Goal: Task Accomplishment & Management: Complete application form

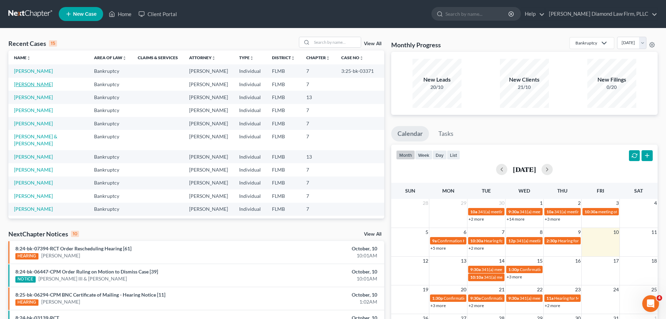
click at [38, 84] on link "[PERSON_NAME]" at bounding box center [33, 84] width 39 height 6
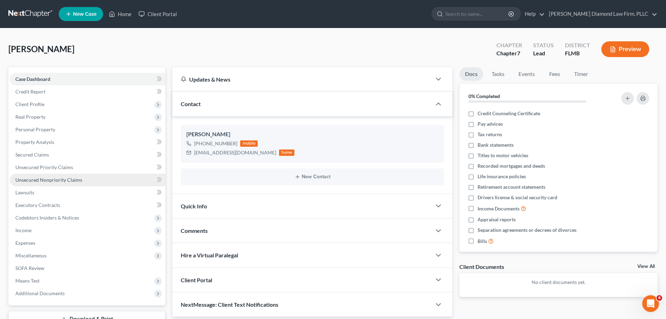
click at [50, 177] on span "Unsecured Nonpriority Claims" at bounding box center [48, 180] width 67 height 6
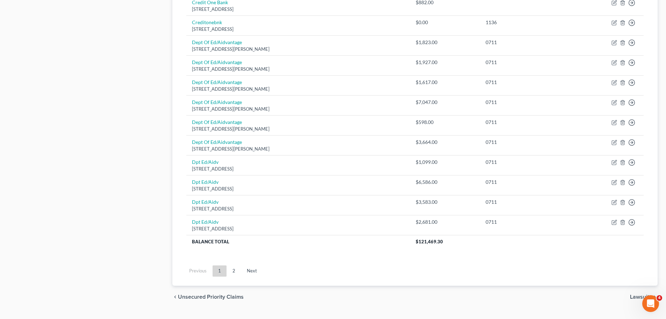
scroll to position [489, 0]
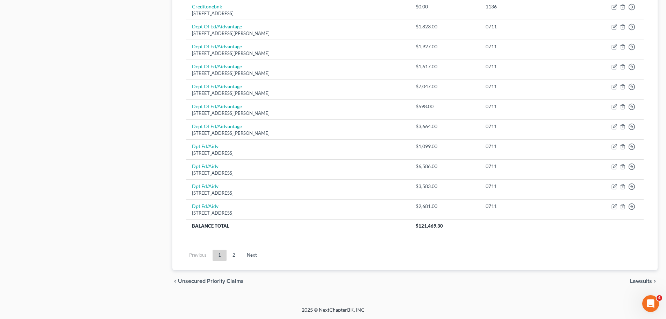
click at [236, 261] on ul "Previous 1 2 Next" at bounding box center [415, 255] width 469 height 18
click at [232, 255] on link "2" at bounding box center [234, 254] width 14 height 11
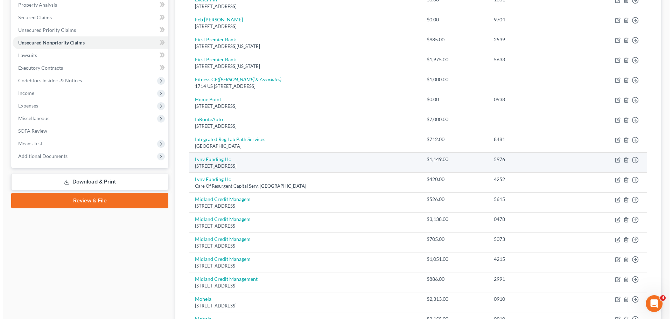
scroll to position [59, 0]
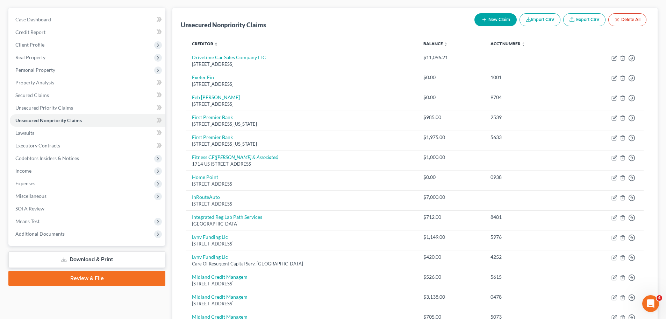
click at [487, 19] on button "New Claim" at bounding box center [496, 19] width 42 height 13
select select "0"
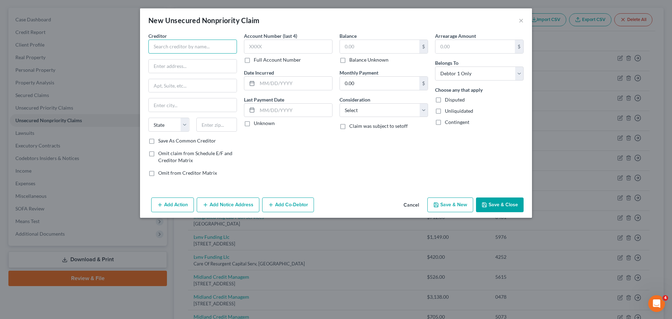
click at [212, 50] on input "text" at bounding box center [192, 47] width 89 height 14
click at [193, 46] on input "text" at bounding box center [192, 47] width 89 height 14
type input "Paragon Emergency Services LLC"
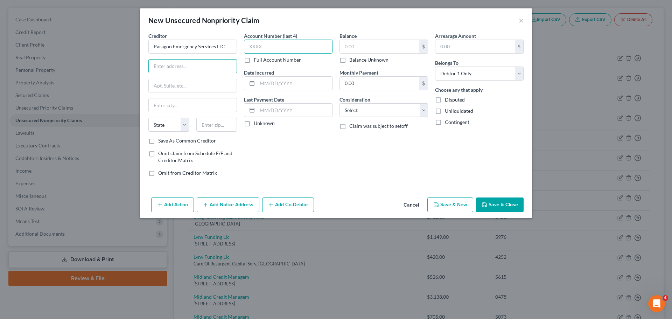
click at [319, 49] on input "text" at bounding box center [288, 47] width 89 height 14
type input "3666"
click at [371, 44] on input "text" at bounding box center [379, 46] width 79 height 13
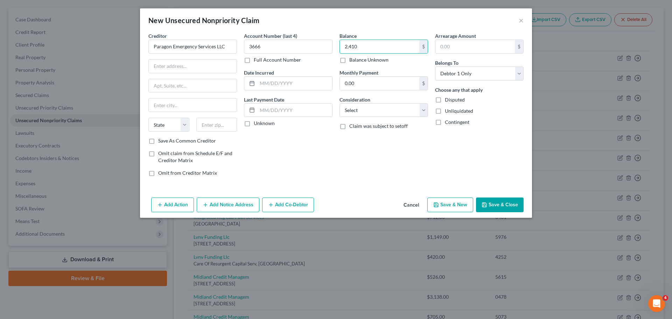
type input "2,410"
click at [195, 72] on input "text" at bounding box center [193, 65] width 88 height 13
paste input "[STREET_ADDRESS]"
type input "[STREET_ADDRESS]"
click at [186, 102] on input "text" at bounding box center [193, 104] width 88 height 13
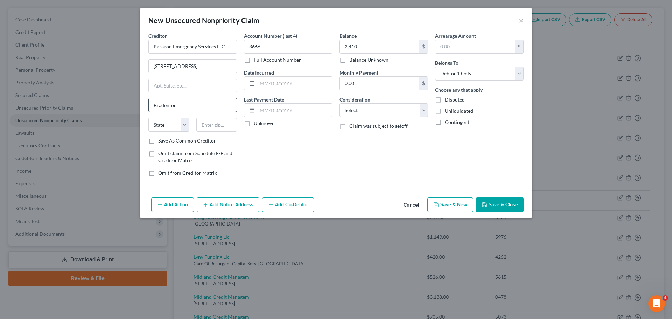
type input "Bradenton"
select select "9"
type input "34208"
click at [226, 207] on button "Add Notice Address" at bounding box center [228, 204] width 63 height 15
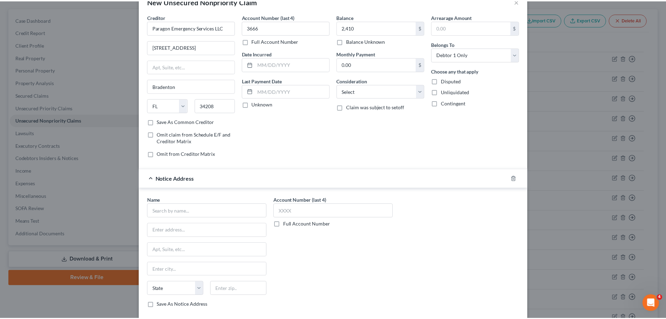
scroll to position [58, 0]
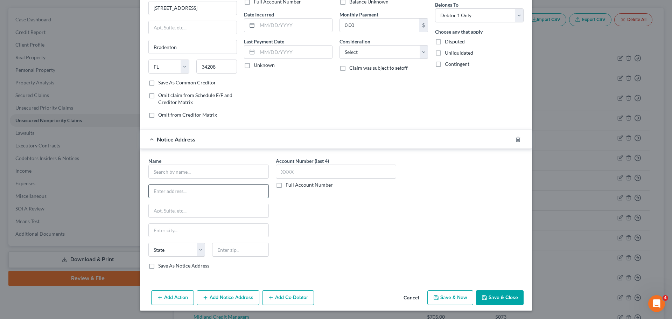
click at [191, 189] on input "text" at bounding box center [209, 190] width 120 height 13
paste input "[STREET_ADDRESS][PERSON_NAME]"
type input "[STREET_ADDRESS][PERSON_NAME]"
click at [189, 210] on input "text" at bounding box center [209, 210] width 120 height 13
paste input "[GEOGRAPHIC_DATA]"
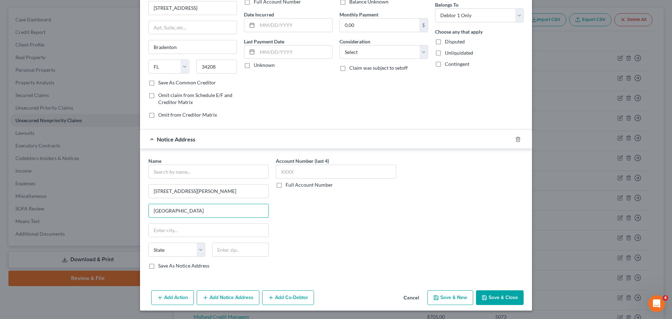
type input "[GEOGRAPHIC_DATA]"
click at [208, 236] on input "text" at bounding box center [209, 230] width 120 height 13
paste input "Sunrise"
type input "Sunrise"
click at [162, 259] on div "State [US_STATE] AK AR AZ CA CO CT DE DC [GEOGRAPHIC_DATA] [GEOGRAPHIC_DATA] GU…" at bounding box center [208, 252] width 127 height 20
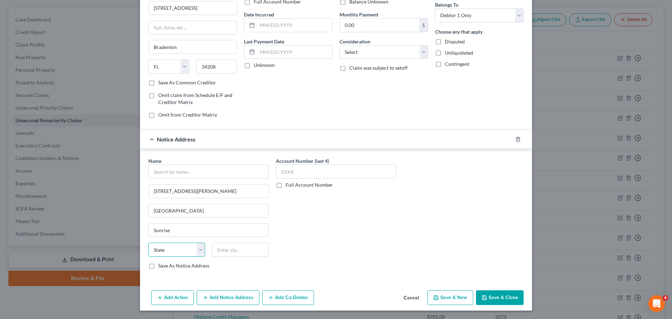
click at [162, 254] on select "State [US_STATE] AK AR AZ CA CO CT DE DC [GEOGRAPHIC_DATA] [GEOGRAPHIC_DATA] GU…" at bounding box center [176, 249] width 57 height 14
select select "9"
click at [148, 242] on select "State [US_STATE] AK AR AZ CA CO CT DE DC [GEOGRAPHIC_DATA] [GEOGRAPHIC_DATA] GU…" at bounding box center [176, 249] width 57 height 14
click at [220, 249] on input "text" at bounding box center [240, 249] width 57 height 14
type input "33323"
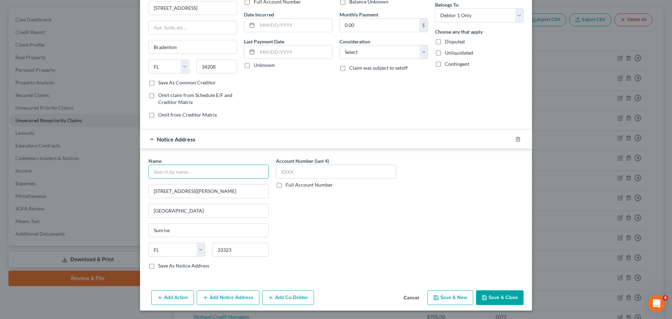
click at [170, 169] on input "text" at bounding box center [208, 171] width 120 height 14
type input "[GEOGRAPHIC_DATA]"
click at [199, 174] on input "text" at bounding box center [208, 171] width 120 height 14
paste input "Healthcare Revenue Recovery Group, LLC"
type input "Healthcare Revenue Recovery Group, LLC"
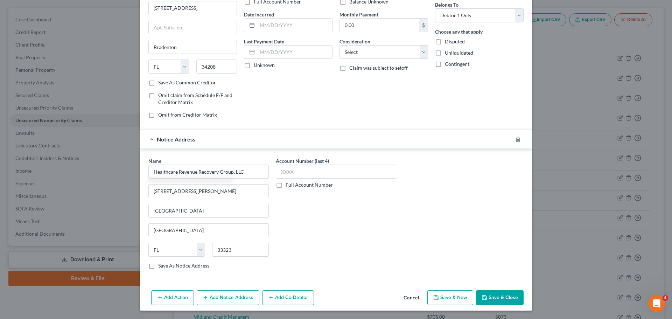
click at [501, 300] on button "Save & Close" at bounding box center [500, 297] width 48 height 15
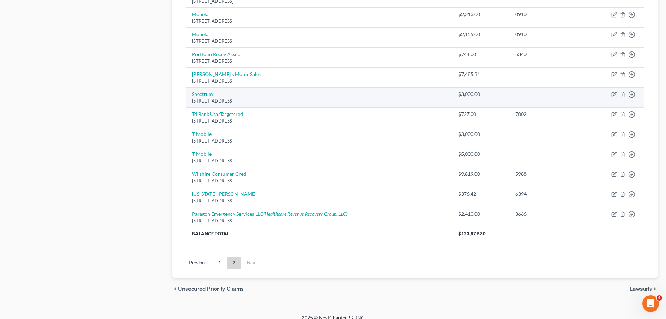
scroll to position [429, 0]
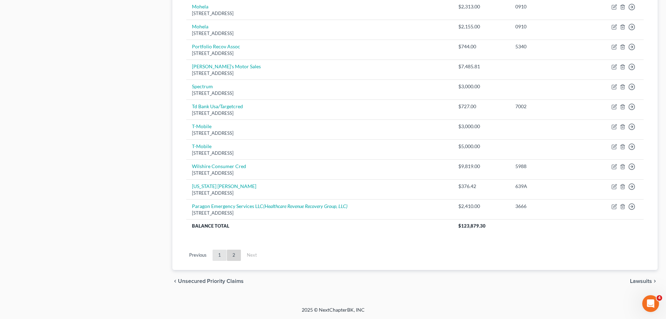
click at [220, 257] on link "1" at bounding box center [220, 254] width 14 height 11
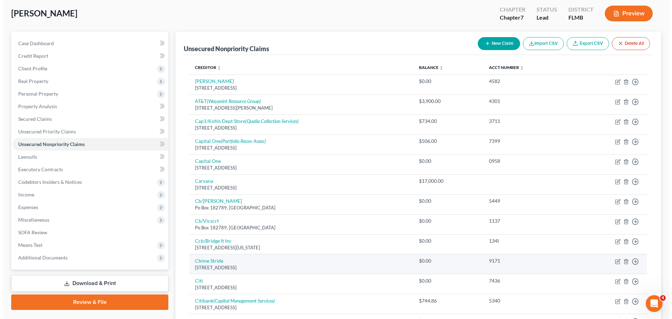
scroll to position [0, 0]
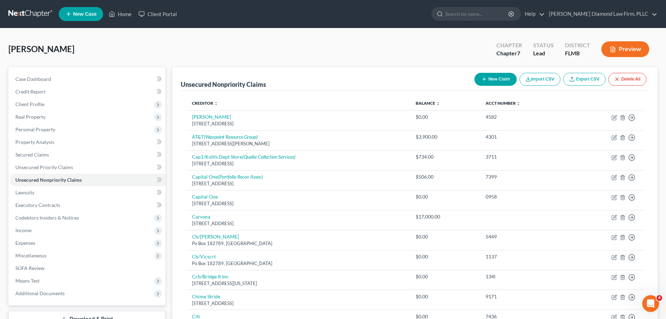
click at [493, 77] on button "New Claim" at bounding box center [496, 79] width 42 height 13
select select "0"
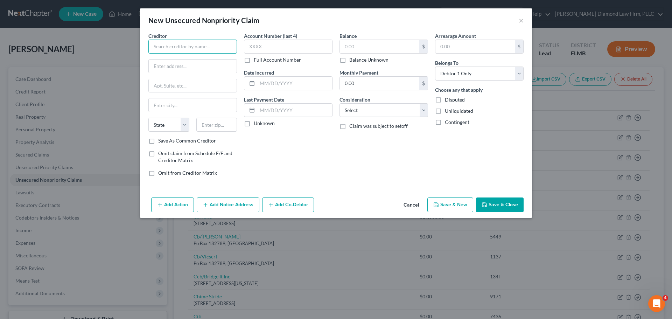
click at [190, 49] on input "text" at bounding box center [192, 47] width 89 height 14
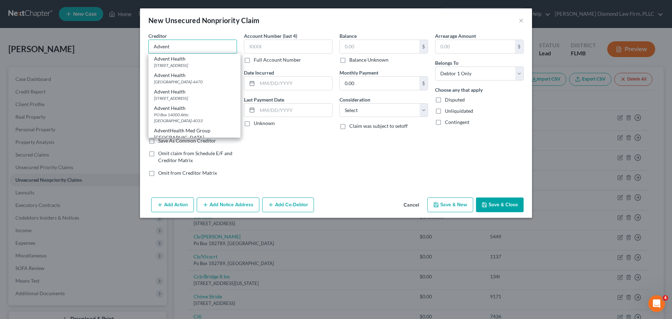
click at [195, 47] on input "Advent" at bounding box center [192, 47] width 89 height 14
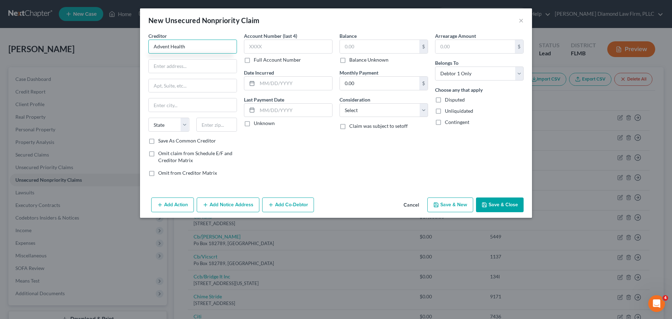
type input "Advent Health"
type input "PO Box 105572"
type input "[GEOGRAPHIC_DATA]"
select select "10"
type input "30348"
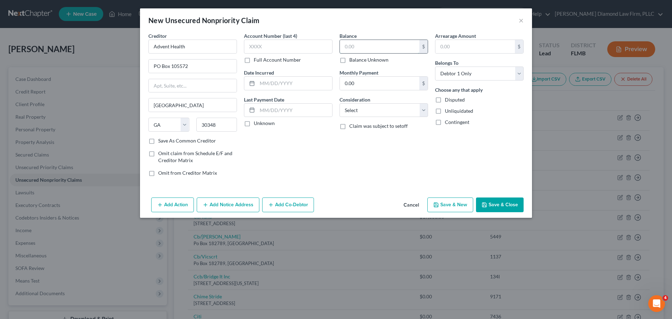
click at [370, 44] on input "text" at bounding box center [379, 46] width 79 height 13
type input "1,703.37"
click at [502, 200] on button "Save & Close" at bounding box center [500, 204] width 48 height 15
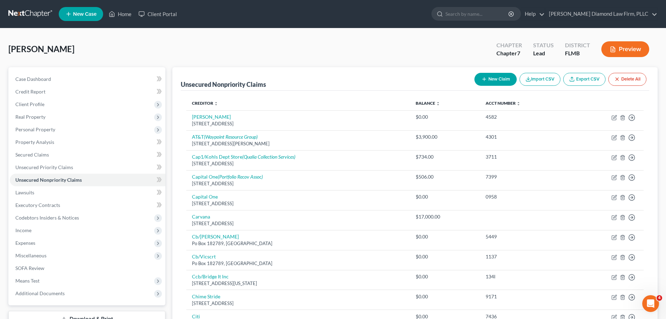
click at [497, 83] on button "New Claim" at bounding box center [496, 79] width 42 height 13
select select "0"
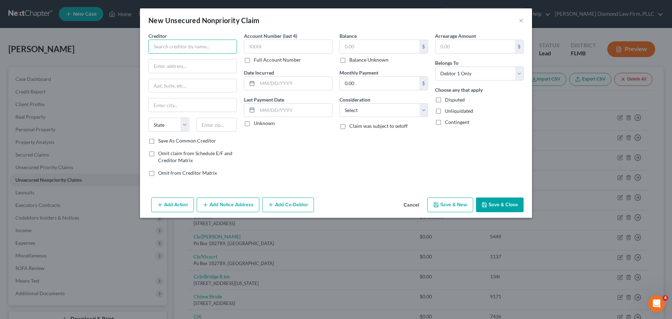
click at [200, 47] on input "text" at bounding box center [192, 47] width 89 height 14
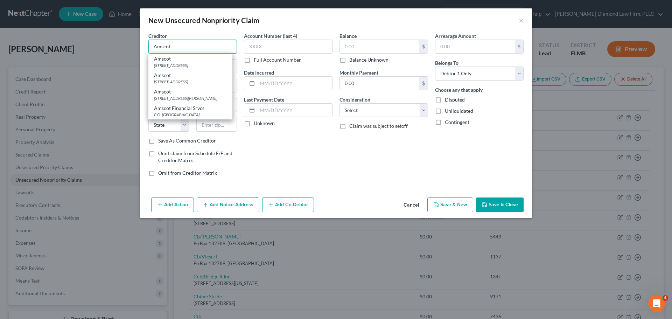
type input "Amscot"
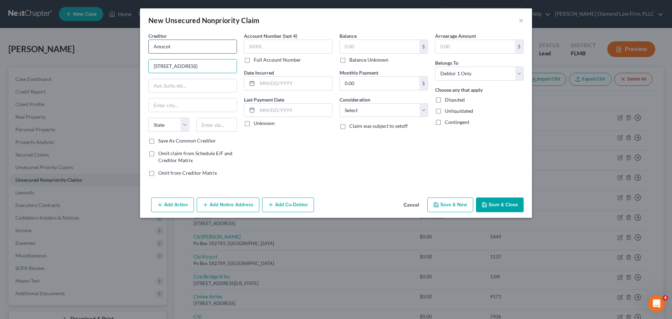
type input "[STREET_ADDRESS]"
type input "Clermont"
select select "9"
type input "34714"
click at [357, 41] on input "text" at bounding box center [379, 46] width 79 height 13
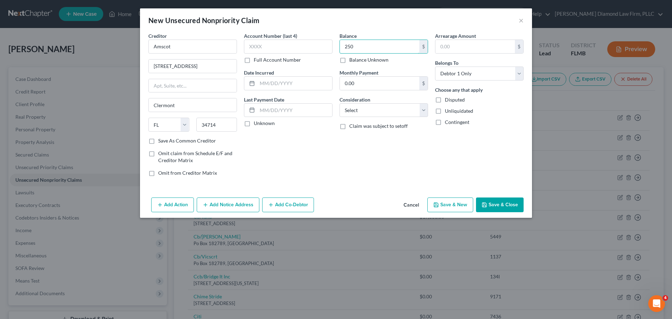
type input "250"
click at [507, 200] on button "Save & Close" at bounding box center [500, 204] width 48 height 15
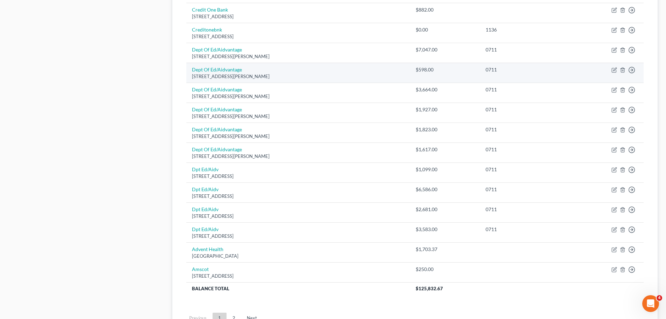
scroll to position [529, 0]
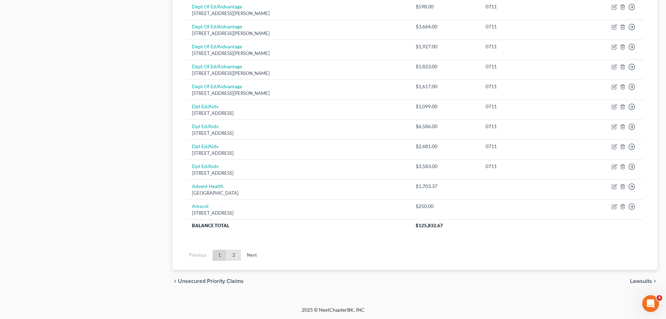
click at [234, 256] on link "2" at bounding box center [234, 254] width 14 height 11
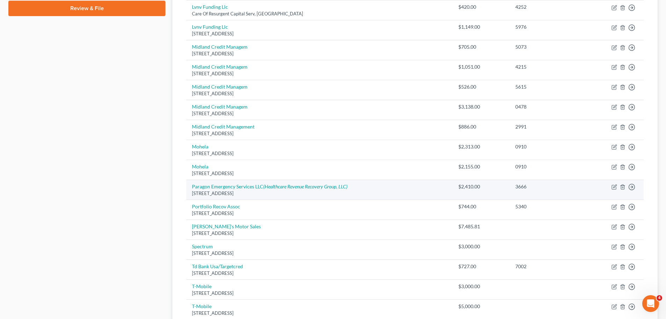
scroll to position [469, 0]
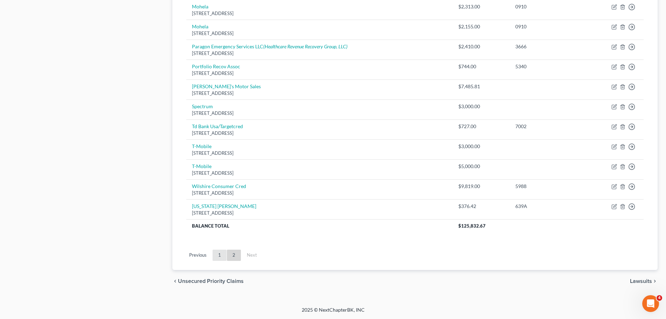
click at [215, 259] on link "1" at bounding box center [220, 254] width 14 height 11
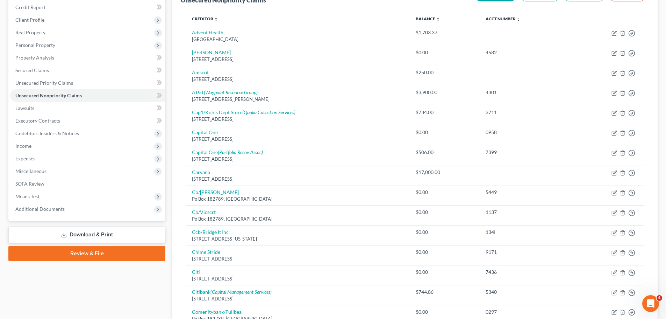
scroll to position [49, 0]
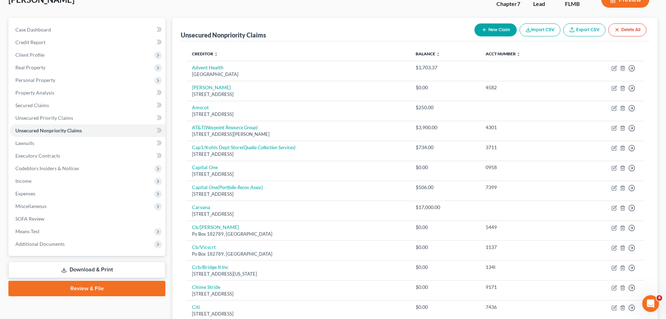
click at [419, 57] on th "Balance expand_more expand_less unfold_more" at bounding box center [445, 54] width 70 height 14
click at [420, 53] on link "Balance expand_more expand_less unfold_more" at bounding box center [428, 53] width 24 height 5
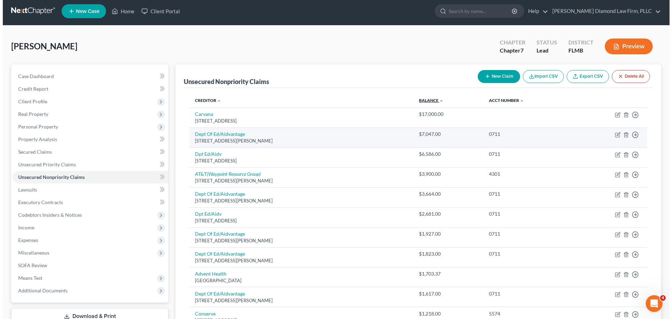
scroll to position [0, 0]
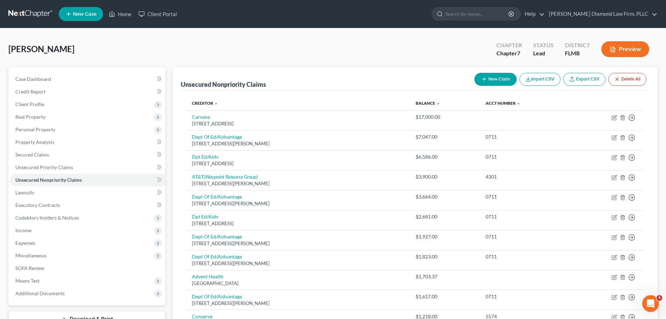
click at [488, 81] on button "New Claim" at bounding box center [496, 79] width 42 height 13
select select "0"
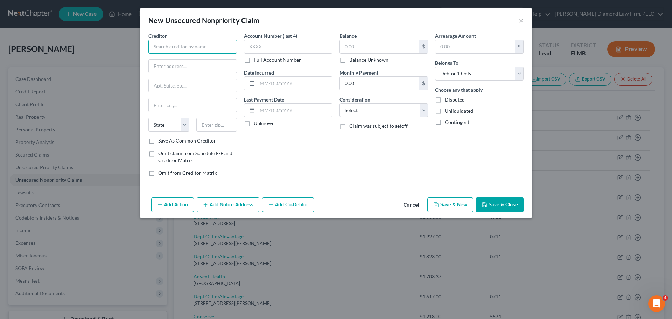
click at [184, 47] on input "text" at bounding box center [192, 47] width 89 height 14
click at [179, 48] on input "text" at bounding box center [192, 47] width 89 height 14
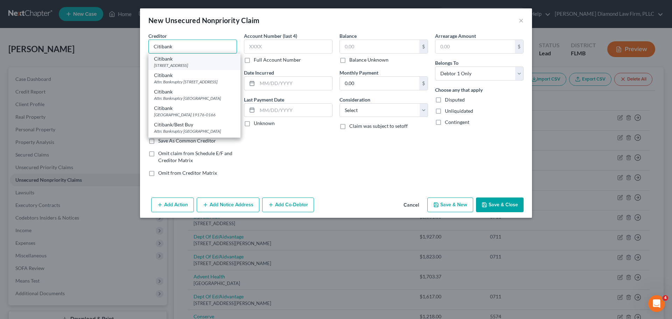
type input "Citibank"
click at [186, 54] on div "Citibank [STREET_ADDRESS]" at bounding box center [194, 62] width 92 height 16
type input "PO Box 6241"
type input "[GEOGRAPHIC_DATA]"
select select "43"
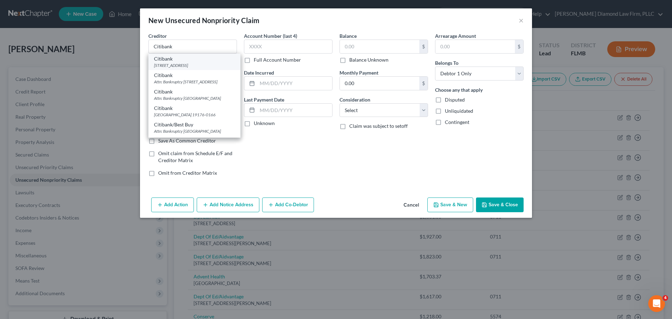
type input "57117"
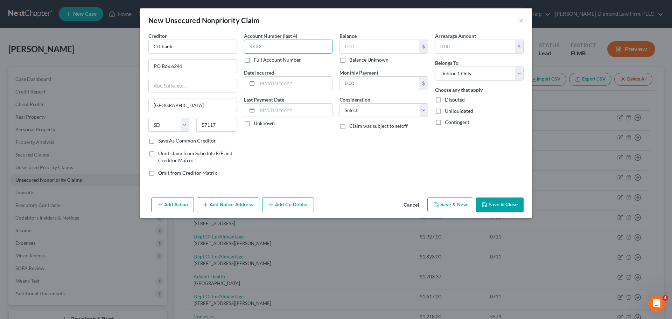
click at [277, 50] on input "text" at bounding box center [288, 47] width 89 height 14
type input "5976"
click at [363, 43] on input "text" at bounding box center [379, 46] width 79 height 13
type input "1,058.51"
click at [220, 201] on button "Add Notice Address" at bounding box center [228, 204] width 63 height 15
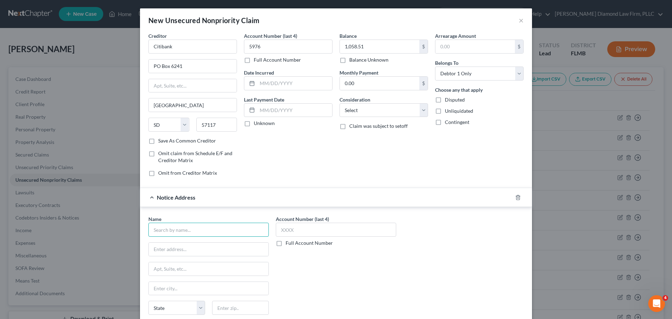
click at [180, 231] on input "text" at bounding box center [208, 229] width 120 height 14
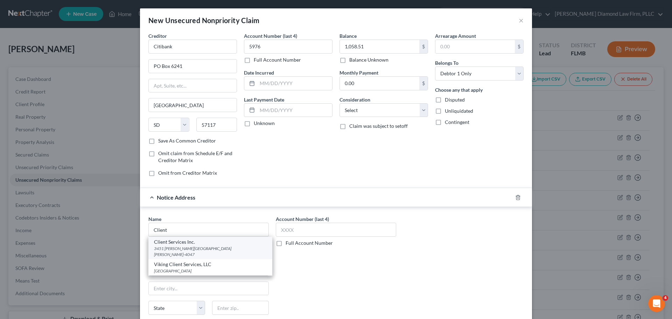
click at [180, 244] on div "Client Services Inc." at bounding box center [210, 241] width 113 height 7
type input "Client Services Inc."
type input "3451 [PERSON_NAME][GEOGRAPHIC_DATA]."
type input "Saint [PERSON_NAME]"
select select "26"
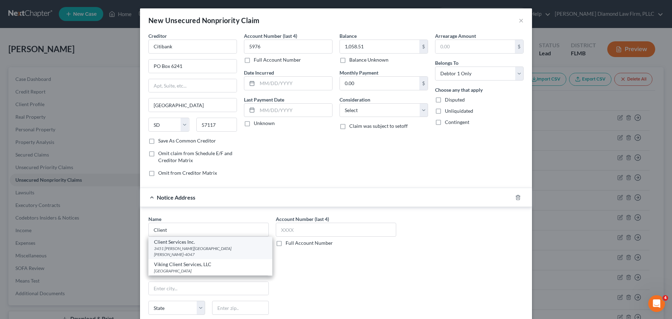
type input "63301-4047"
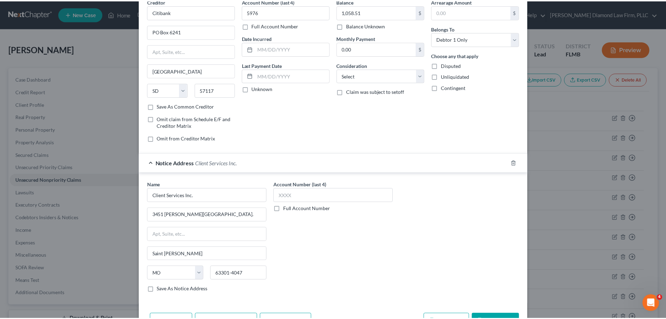
scroll to position [58, 0]
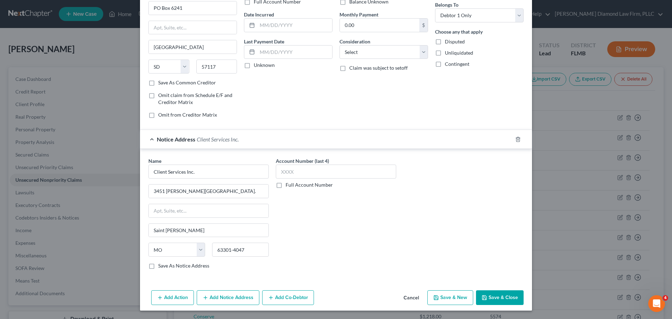
click at [501, 295] on button "Save & Close" at bounding box center [500, 297] width 48 height 15
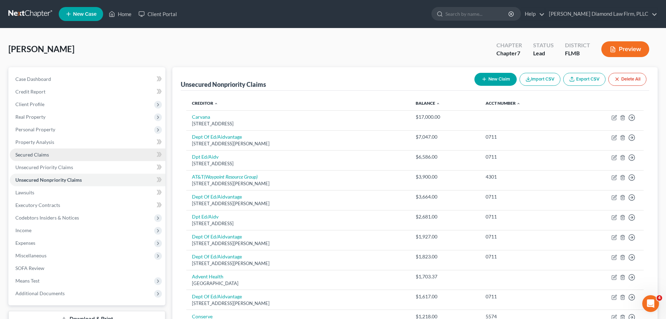
click at [35, 157] on span "Secured Claims" at bounding box center [32, 154] width 34 height 6
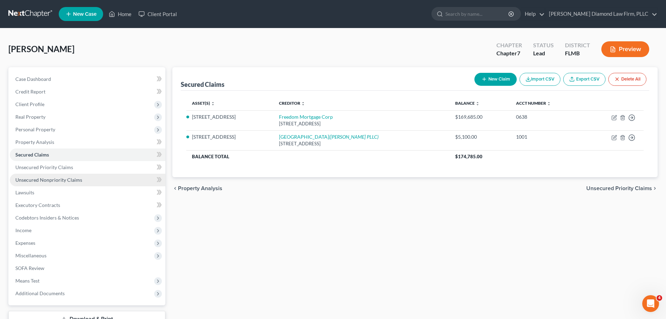
click at [35, 178] on span "Unsecured Nonpriority Claims" at bounding box center [48, 180] width 67 height 6
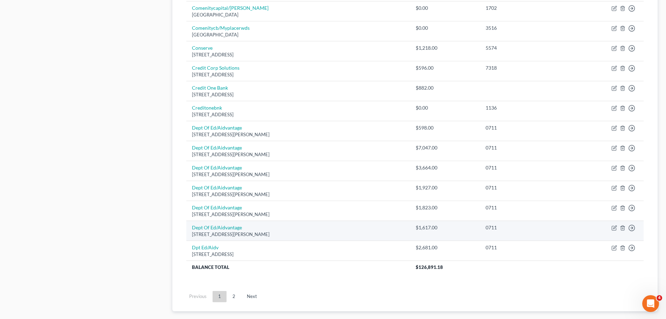
scroll to position [489, 0]
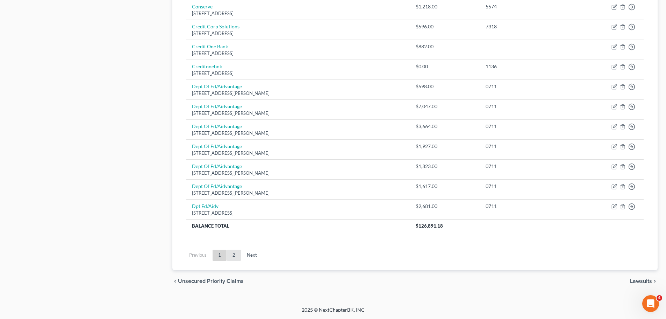
click at [229, 254] on link "2" at bounding box center [234, 254] width 14 height 11
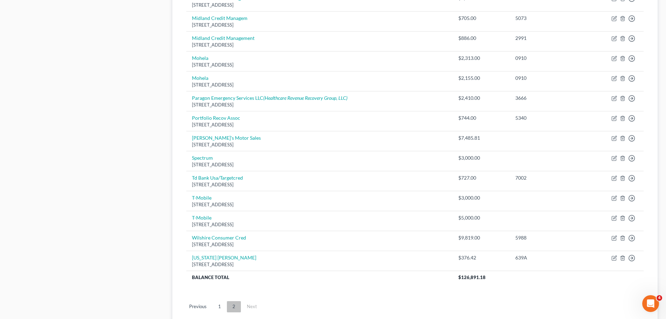
scroll to position [454, 0]
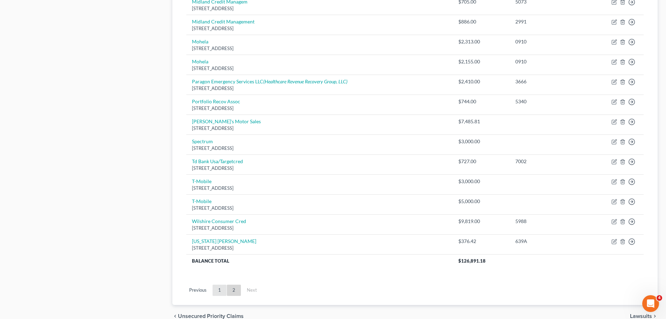
click at [221, 290] on link "1" at bounding box center [220, 289] width 14 height 11
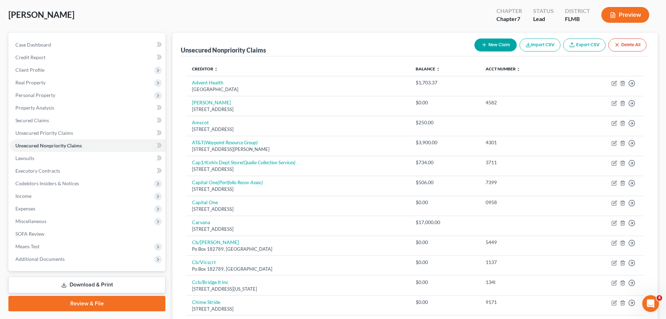
scroll to position [0, 0]
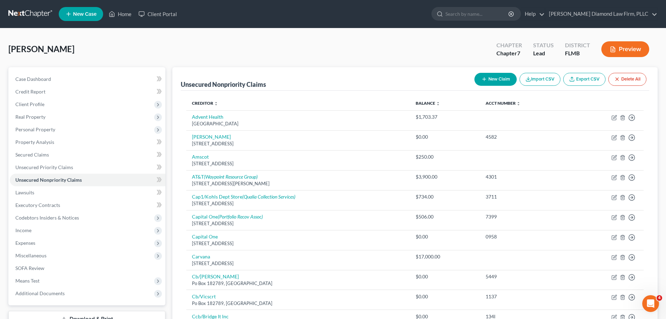
click at [24, 15] on link at bounding box center [30, 14] width 45 height 13
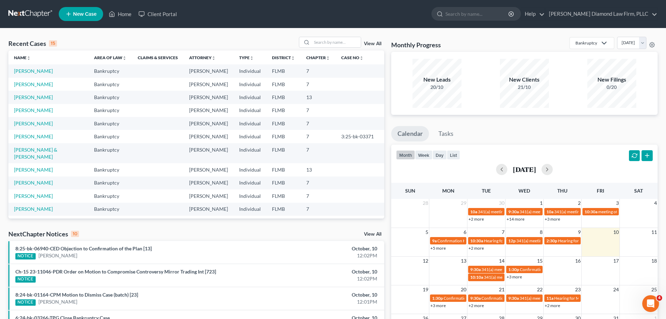
click at [24, 16] on link at bounding box center [30, 14] width 45 height 13
click at [30, 99] on link "[PERSON_NAME]" at bounding box center [33, 97] width 39 height 6
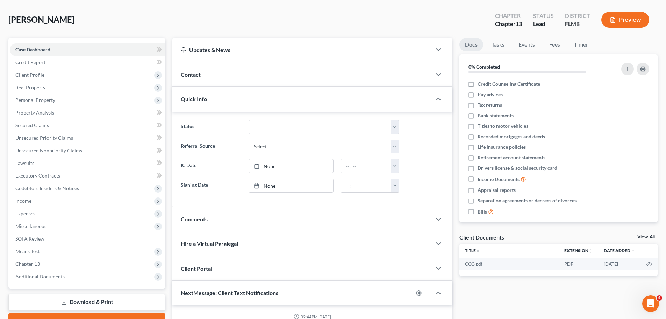
scroll to position [19, 0]
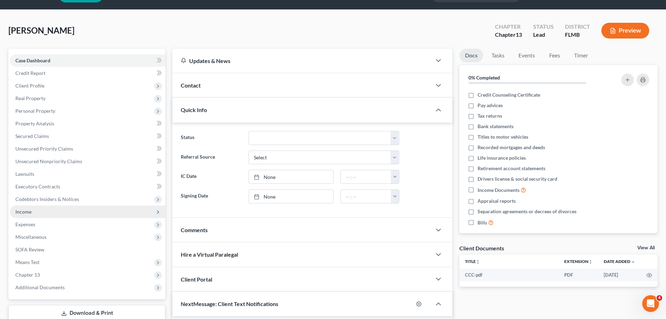
click at [51, 213] on span "Income" at bounding box center [88, 211] width 156 height 13
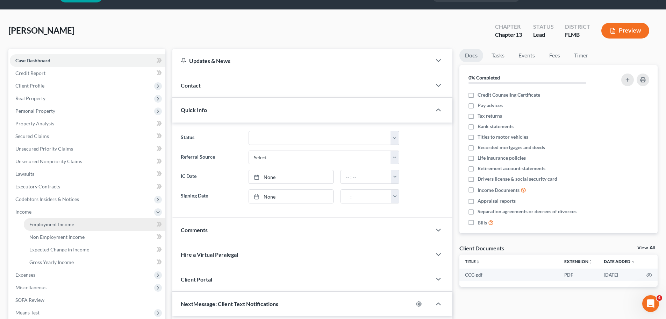
click at [50, 227] on span "Employment Income" at bounding box center [51, 224] width 45 height 6
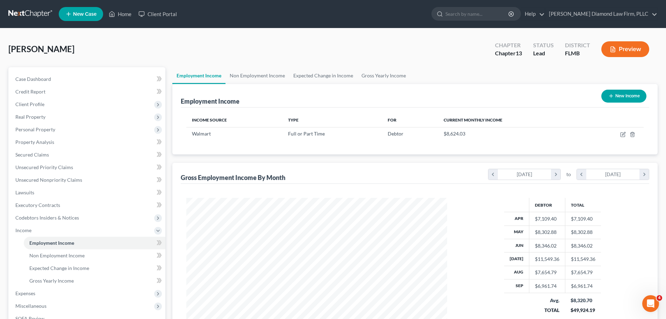
scroll to position [130, 275]
click at [246, 77] on link "Non Employment Income" at bounding box center [258, 75] width 64 height 17
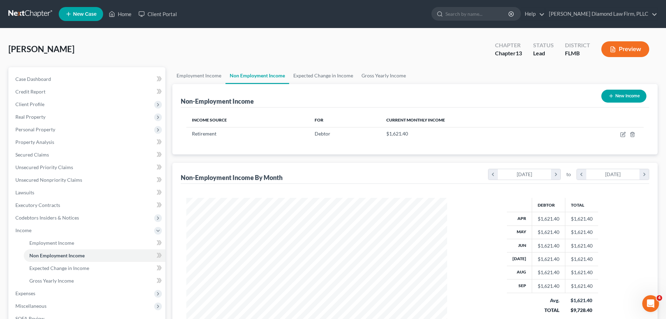
scroll to position [130, 275]
click at [623, 136] on icon "button" at bounding box center [624, 135] width 6 height 6
select select "3"
select select "0"
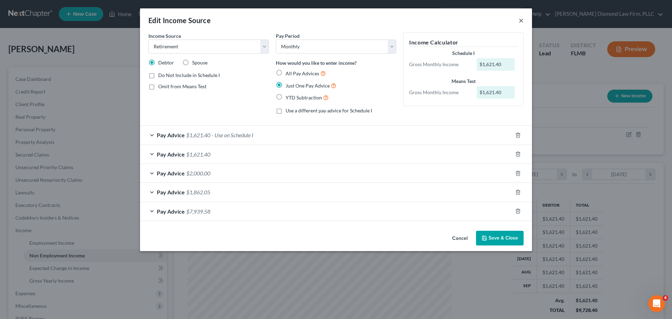
click at [522, 21] on button "×" at bounding box center [520, 20] width 5 height 8
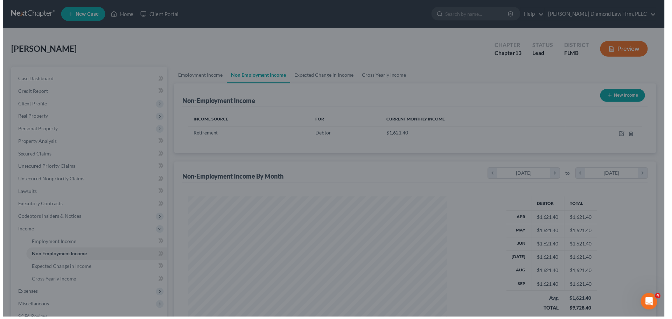
scroll to position [349688, 349543]
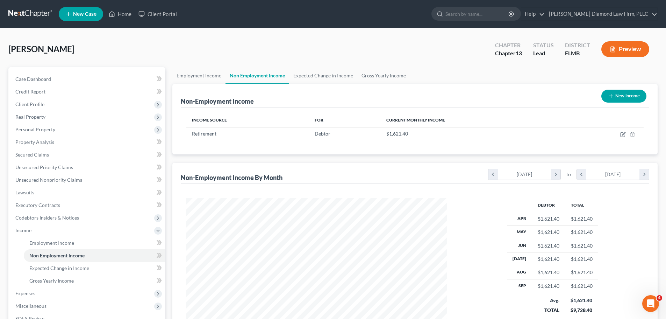
click at [625, 49] on button "Preview" at bounding box center [626, 49] width 48 height 16
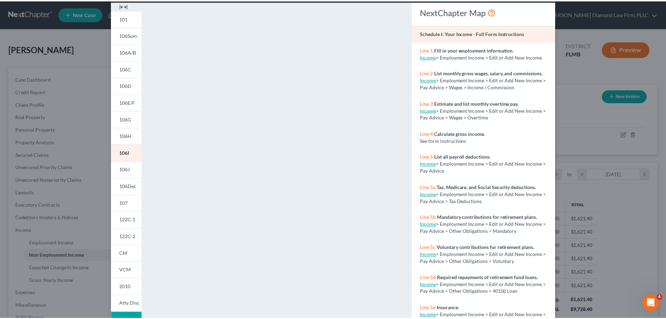
scroll to position [0, 0]
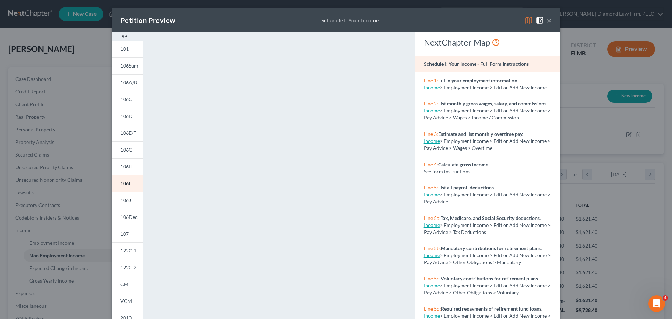
click at [548, 22] on button "×" at bounding box center [548, 20] width 5 height 8
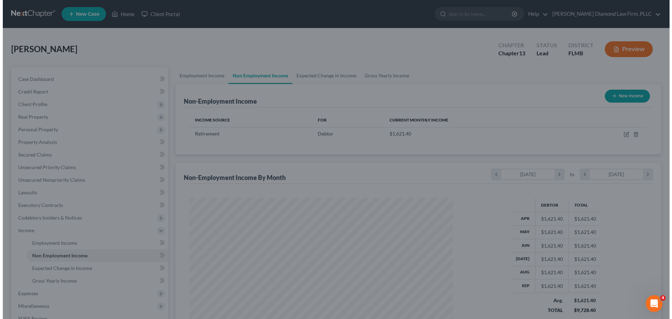
scroll to position [349688, 349543]
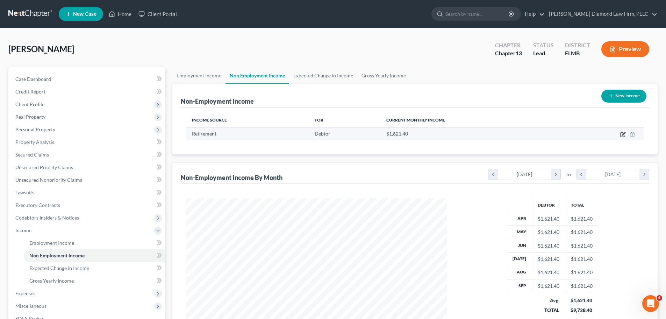
click at [622, 136] on icon "button" at bounding box center [624, 135] width 6 height 6
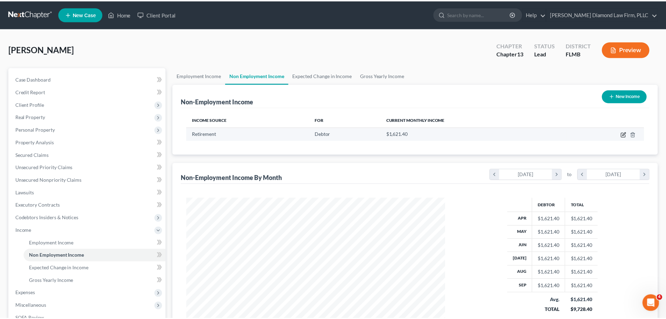
scroll to position [132, 277]
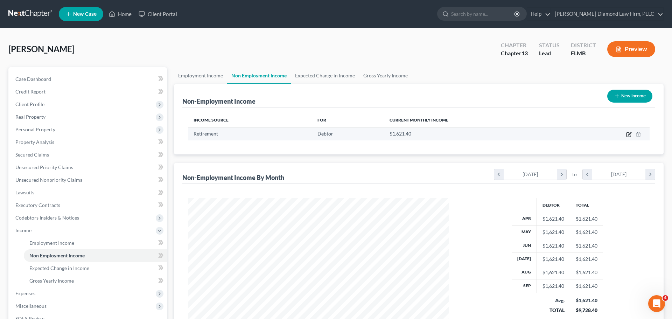
select select "3"
select select "0"
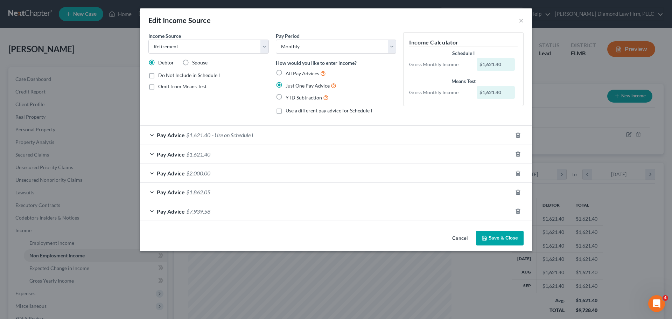
click at [233, 135] on span "- Use on Schedule I" at bounding box center [233, 135] width 42 height 7
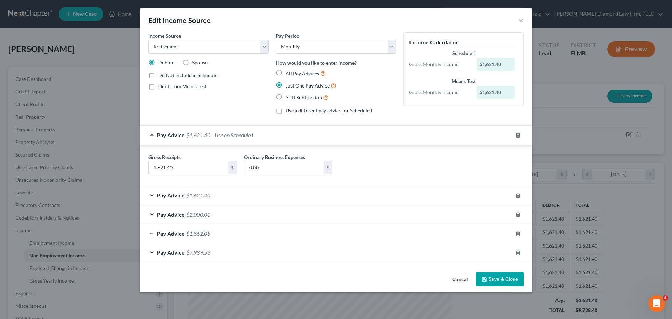
click at [233, 135] on span "- Use on Schedule I" at bounding box center [233, 135] width 42 height 7
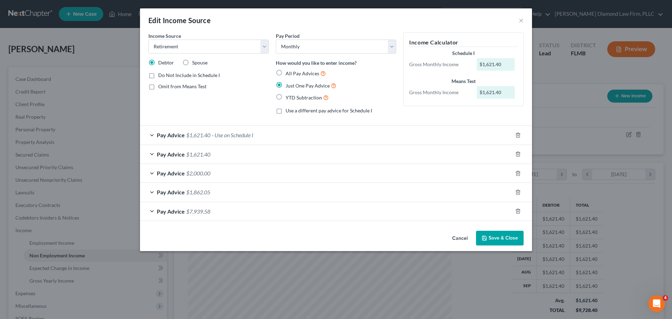
click at [180, 72] on span "Do Not Include in Schedule I" at bounding box center [189, 75] width 62 height 6
click at [165, 72] on input "Do Not Include in Schedule I" at bounding box center [163, 74] width 5 height 5
click at [180, 72] on span "Do Not Include in Schedule I" at bounding box center [189, 75] width 62 height 6
click at [165, 72] on input "Do Not Include in Schedule I" at bounding box center [163, 74] width 5 height 5
click at [205, 211] on span "$7,939.58" at bounding box center [198, 211] width 24 height 7
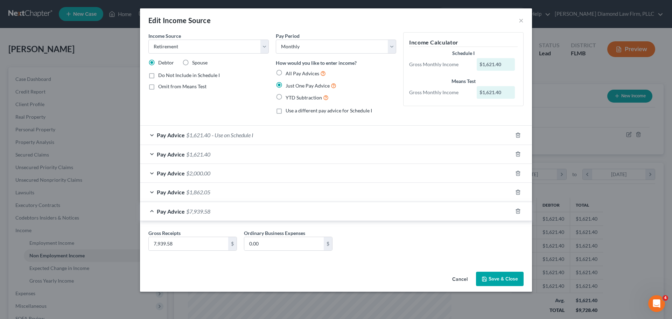
click at [205, 211] on span "$7,939.58" at bounding box center [198, 211] width 24 height 7
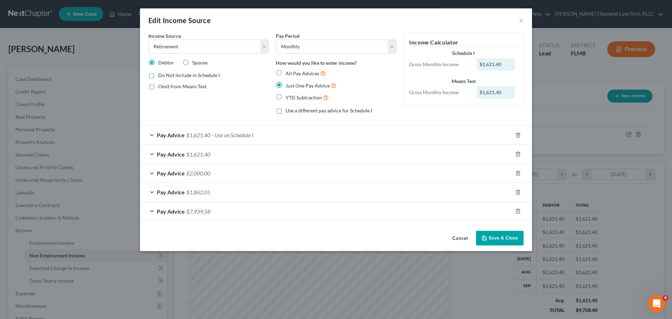
click at [171, 75] on span "Do Not Include in Schedule I" at bounding box center [189, 75] width 62 height 6
click at [165, 75] on input "Do Not Include in Schedule I" at bounding box center [163, 74] width 5 height 5
click at [180, 138] on span "Pay Advice" at bounding box center [171, 135] width 28 height 7
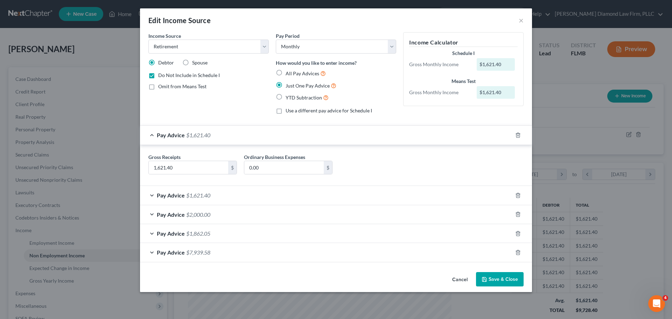
click at [180, 139] on div "Pay Advice $1,621.40" at bounding box center [326, 135] width 372 height 19
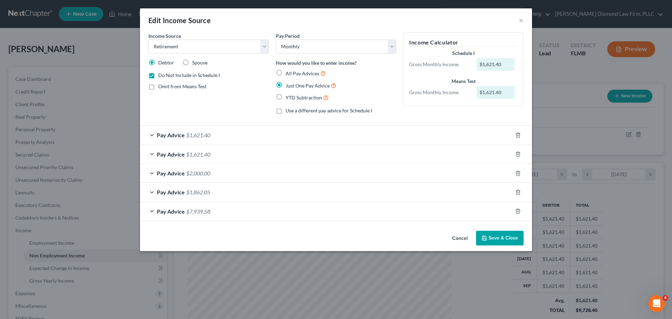
click at [168, 75] on span "Do Not Include in Schedule I" at bounding box center [189, 75] width 62 height 6
click at [165, 75] on input "Do Not Include in Schedule I" at bounding box center [163, 74] width 5 height 5
checkbox input "false"
click at [517, 24] on div "Edit Income Source ×" at bounding box center [336, 20] width 392 height 24
click at [523, 22] on button "×" at bounding box center [520, 20] width 5 height 8
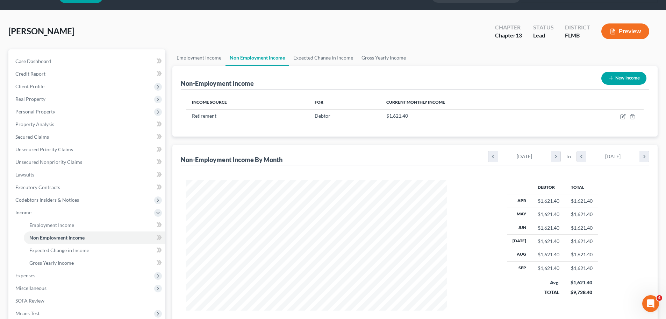
scroll to position [35, 0]
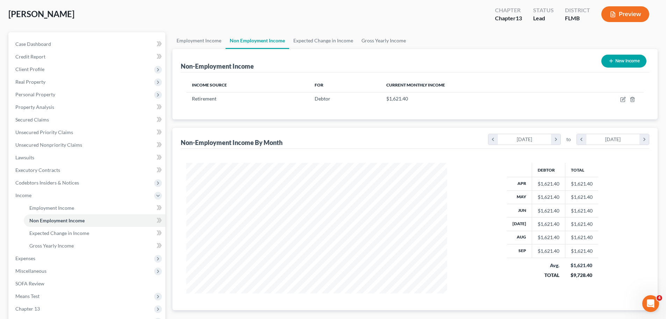
click at [610, 15] on icon "button" at bounding box center [613, 14] width 6 height 6
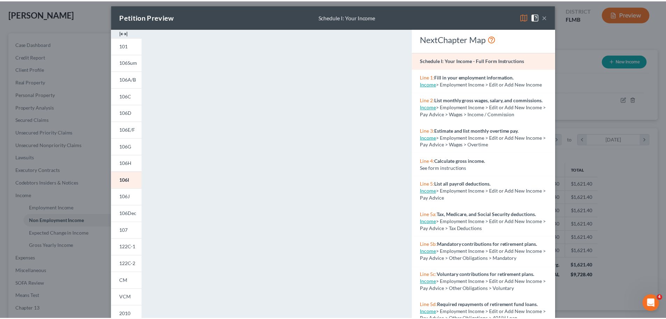
scroll to position [0, 0]
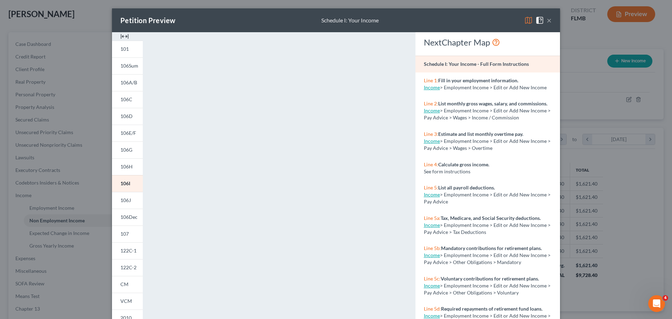
click at [546, 22] on button "×" at bounding box center [548, 20] width 5 height 8
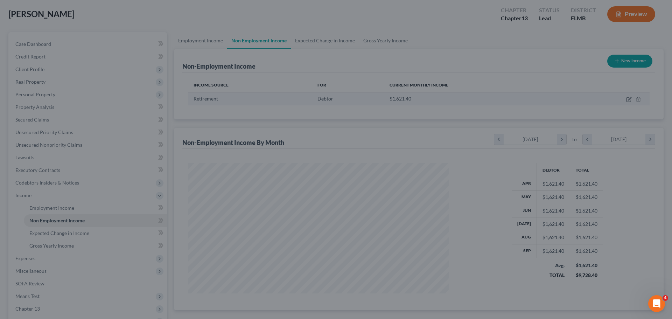
scroll to position [349688, 349543]
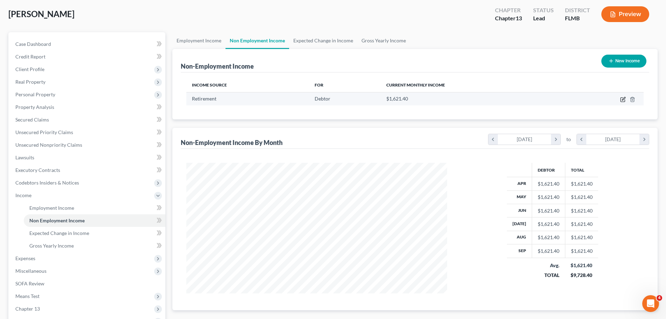
click at [624, 101] on icon "button" at bounding box center [624, 100] width 6 height 6
select select "3"
select select "0"
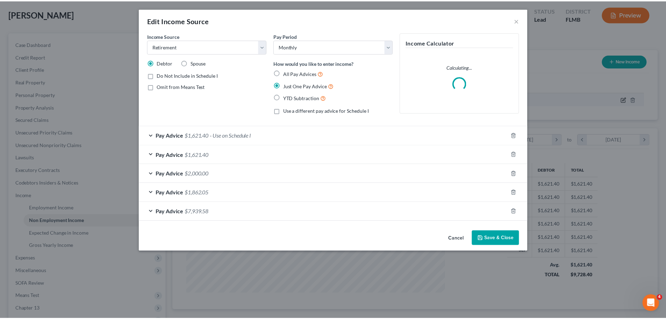
scroll to position [132, 277]
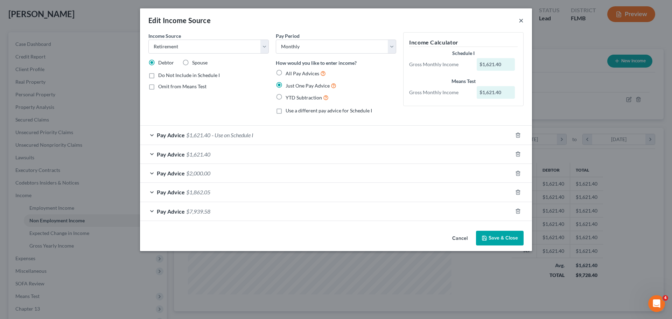
click at [520, 18] on button "×" at bounding box center [520, 20] width 5 height 8
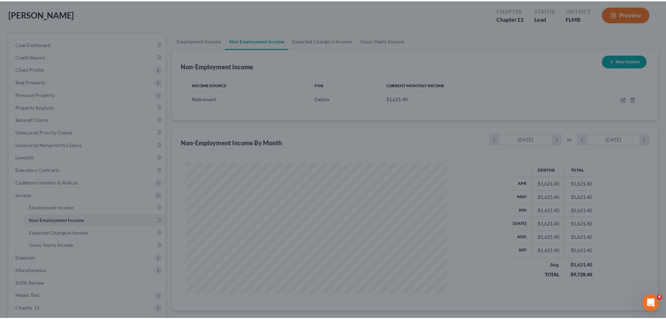
scroll to position [130, 275]
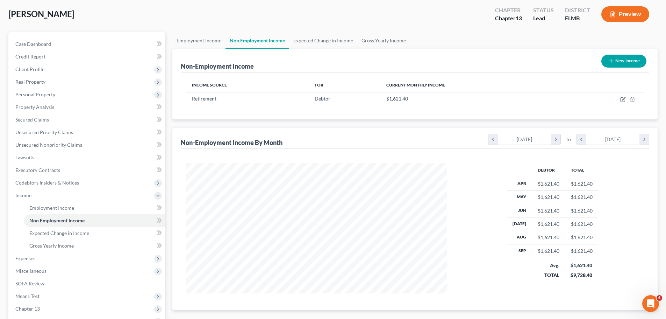
click at [611, 12] on icon "button" at bounding box center [613, 14] width 4 height 5
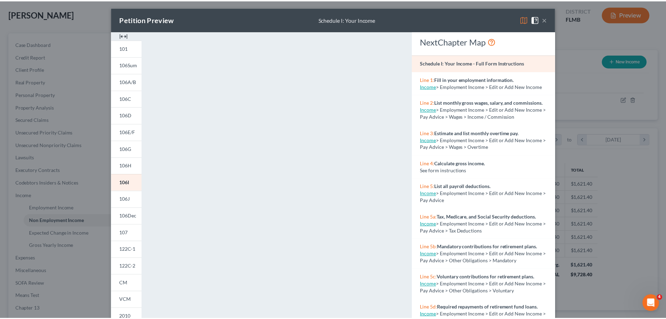
scroll to position [0, 0]
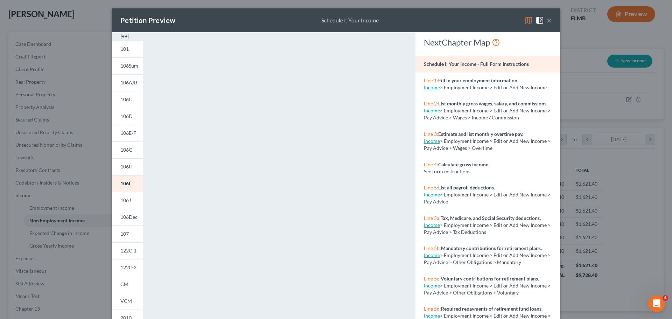
click at [546, 20] on button "×" at bounding box center [548, 20] width 5 height 8
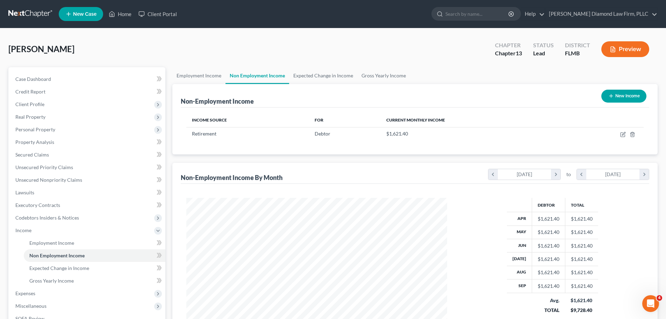
click at [27, 14] on link at bounding box center [30, 14] width 45 height 13
